Goal: Task Accomplishment & Management: Use online tool/utility

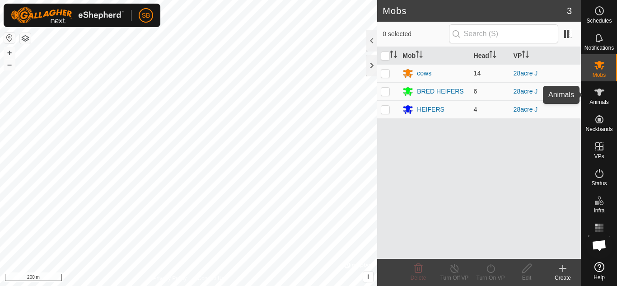
click at [603, 95] on icon at bounding box center [599, 92] width 11 height 11
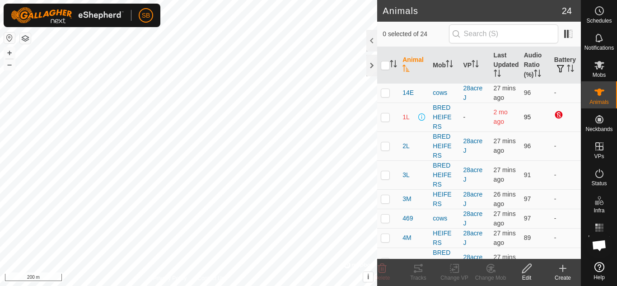
click at [387, 121] on p-checkbox at bounding box center [385, 116] width 9 height 7
checkbox input "true"
click at [389, 64] on input "checkbox" at bounding box center [385, 65] width 9 height 9
checkbox input "true"
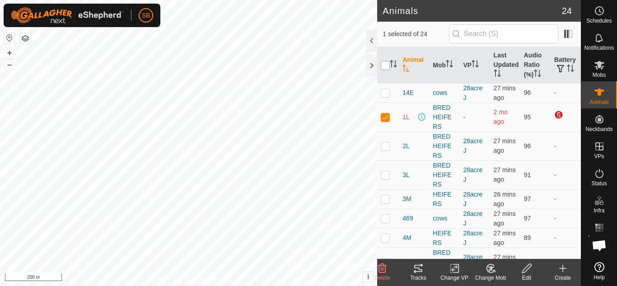
checkbox input "true"
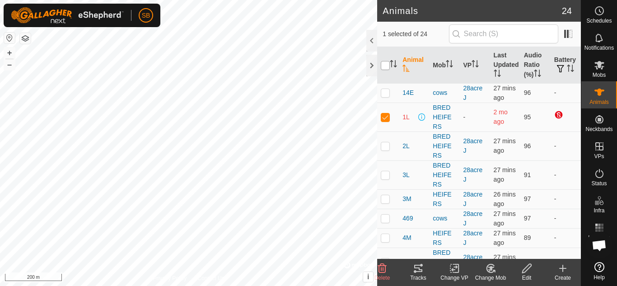
checkbox input "true"
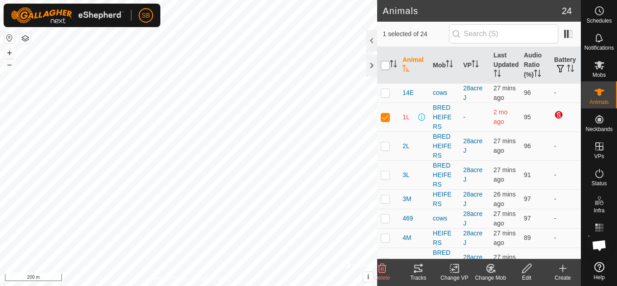
checkbox input "true"
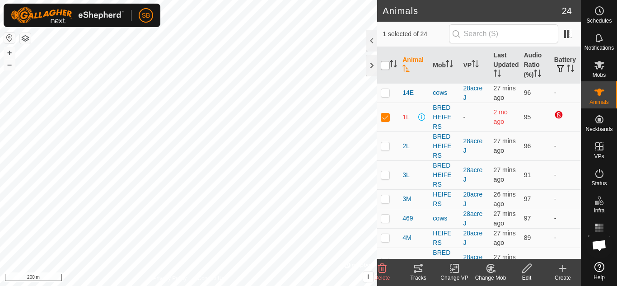
checkbox input "true"
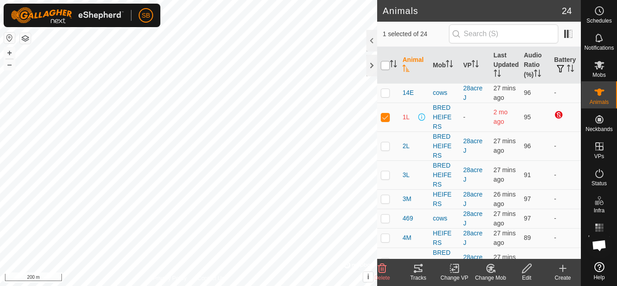
checkbox input "true"
click at [384, 131] on td at bounding box center [388, 117] width 22 height 29
checkbox input "false"
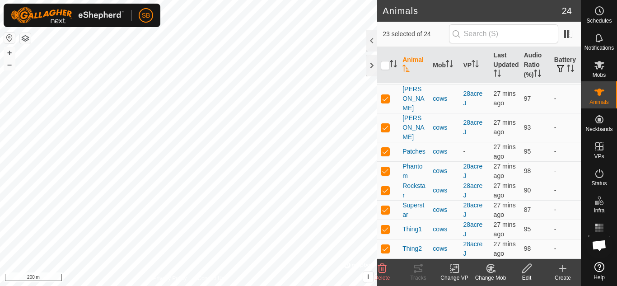
scroll to position [411, 0]
click at [383, 155] on p-checkbox at bounding box center [385, 151] width 9 height 7
checkbox input "false"
click at [453, 273] on icon at bounding box center [454, 268] width 11 height 11
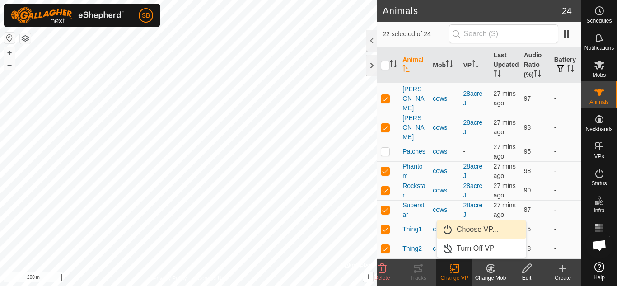
click at [465, 223] on link "Choose VP..." at bounding box center [481, 229] width 89 height 18
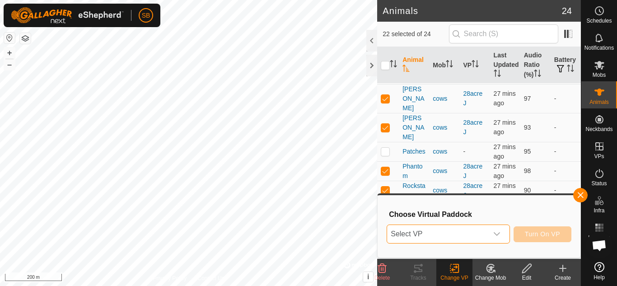
click at [449, 233] on span "Select VP" at bounding box center [437, 234] width 100 height 18
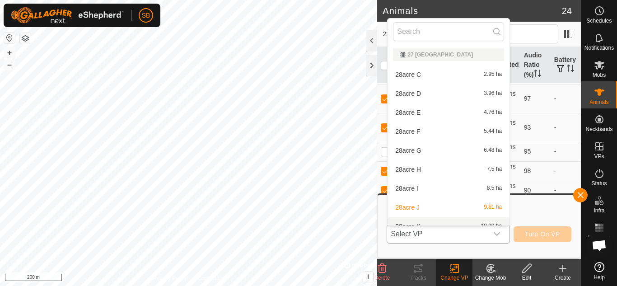
scroll to position [10, 0]
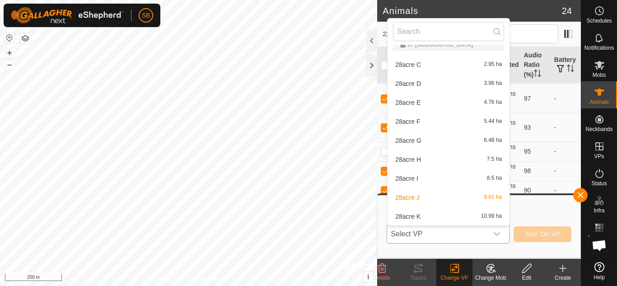
click at [431, 214] on li "28acre K 10.99 ha" at bounding box center [449, 216] width 122 height 18
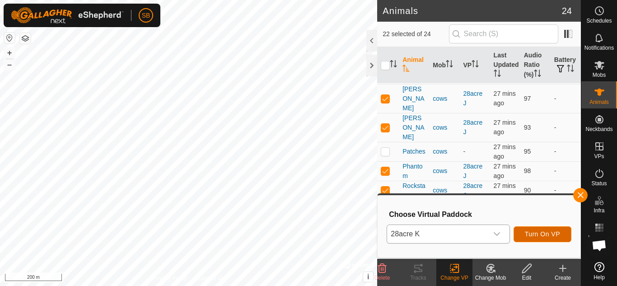
click at [550, 231] on span "Turn On VP" at bounding box center [542, 233] width 35 height 7
